Goal: Task Accomplishment & Management: Manage account settings

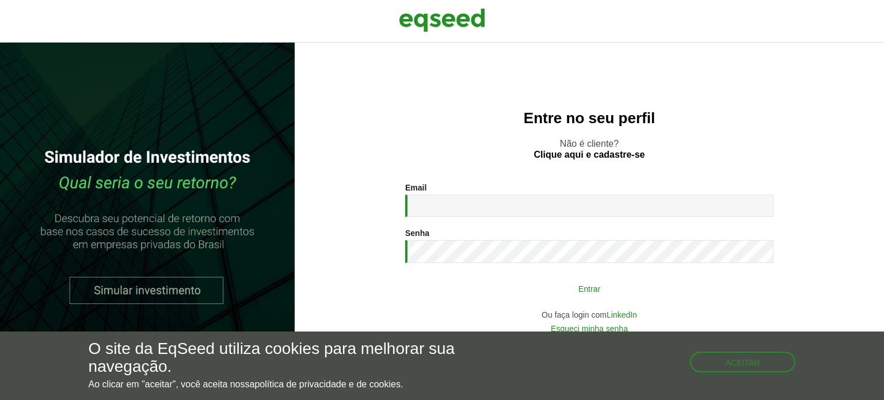
click at [569, 282] on button "Entrar" at bounding box center [588, 288] width 299 height 22
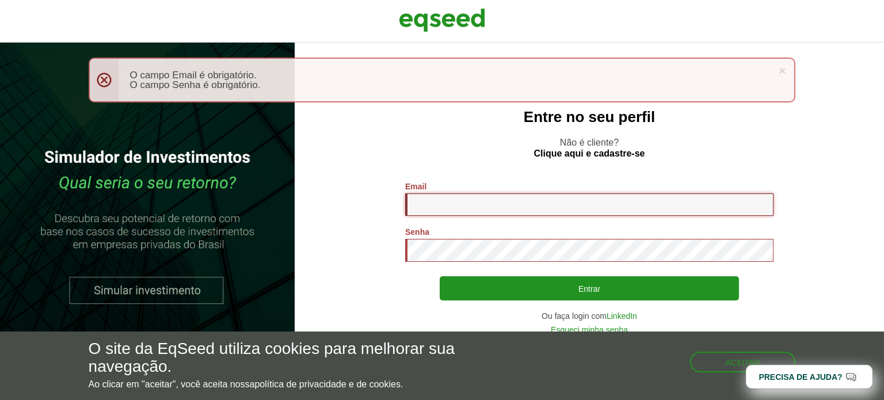
type input "**********"
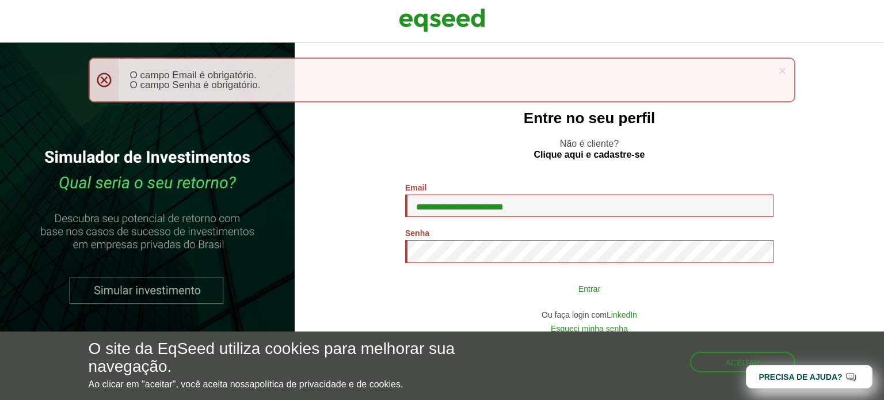
click at [528, 285] on button "Entrar" at bounding box center [588, 288] width 299 height 22
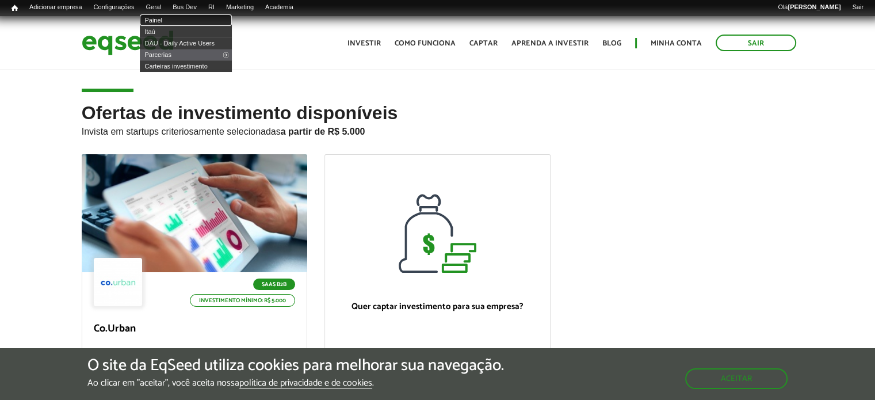
click at [166, 16] on link "Painel" at bounding box center [186, 20] width 92 height 12
